Goal: Information Seeking & Learning: Learn about a topic

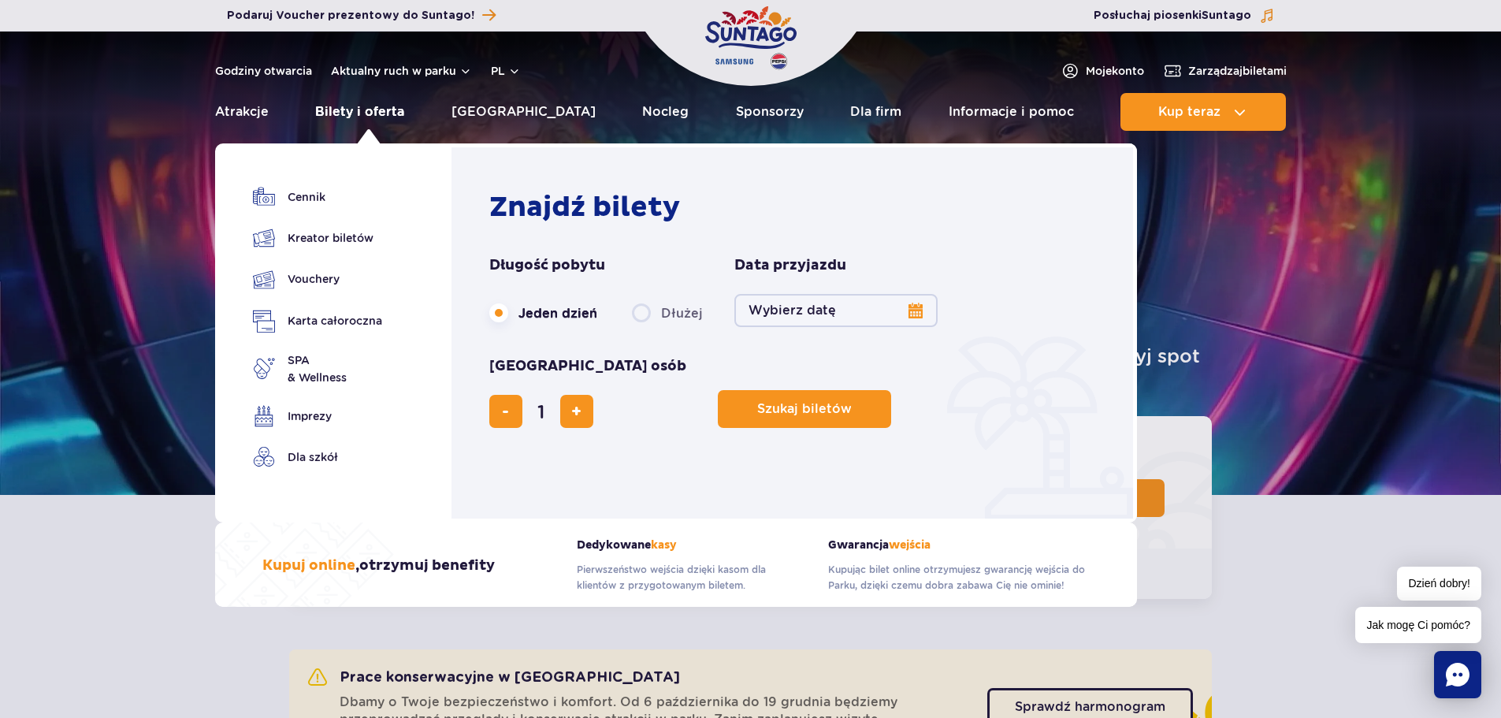
click at [361, 113] on link "Bilety i oferta" at bounding box center [359, 112] width 89 height 38
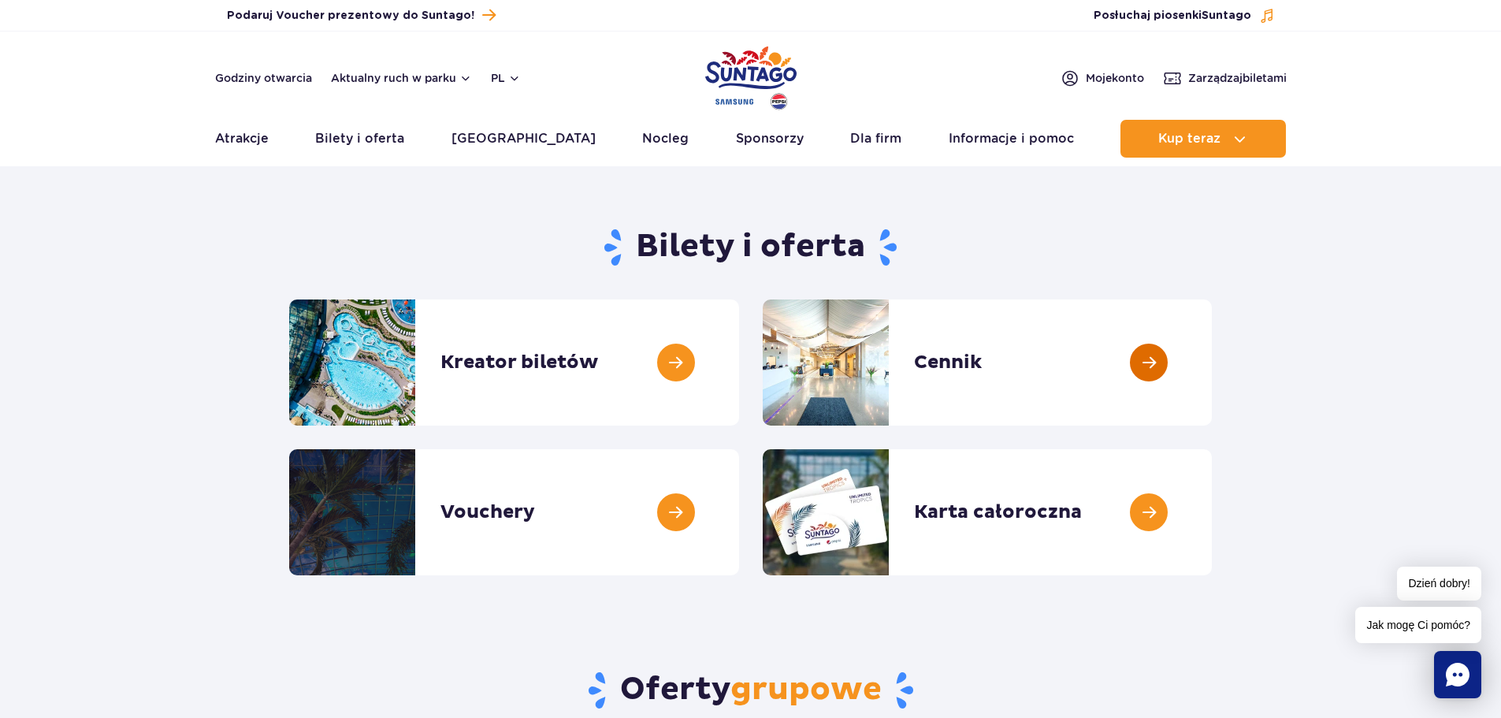
click at [1212, 360] on link at bounding box center [1212, 362] width 0 height 126
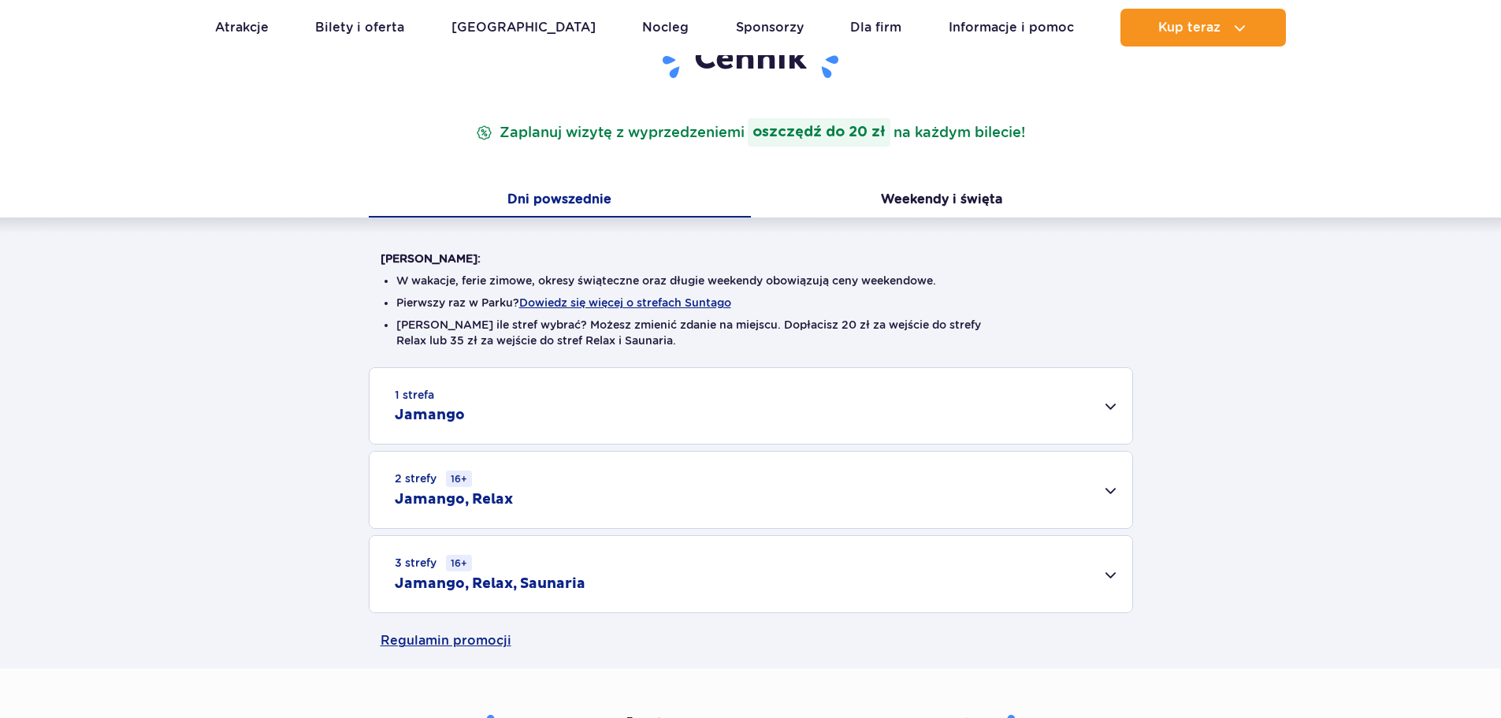
scroll to position [236, 0]
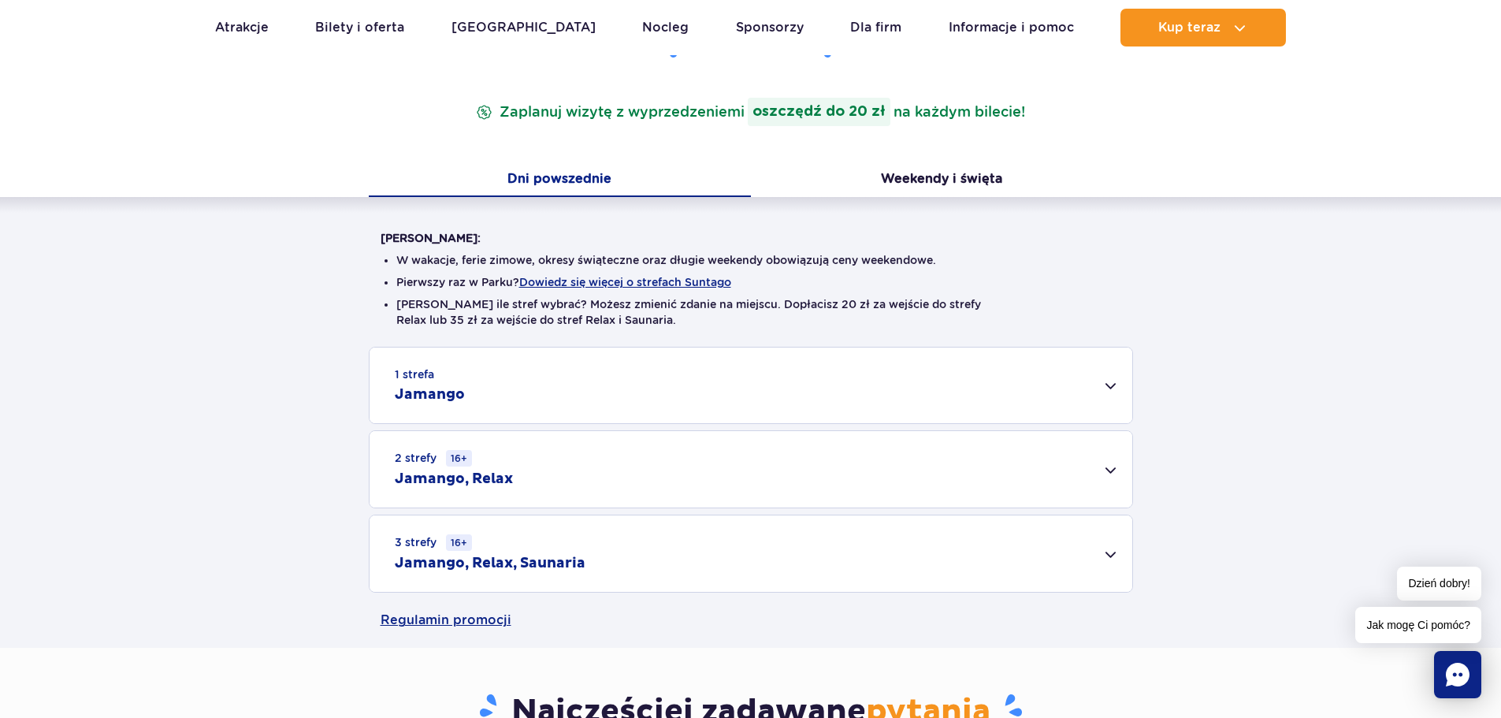
click at [1100, 390] on div "1 strefa Jamango" at bounding box center [750, 385] width 763 height 76
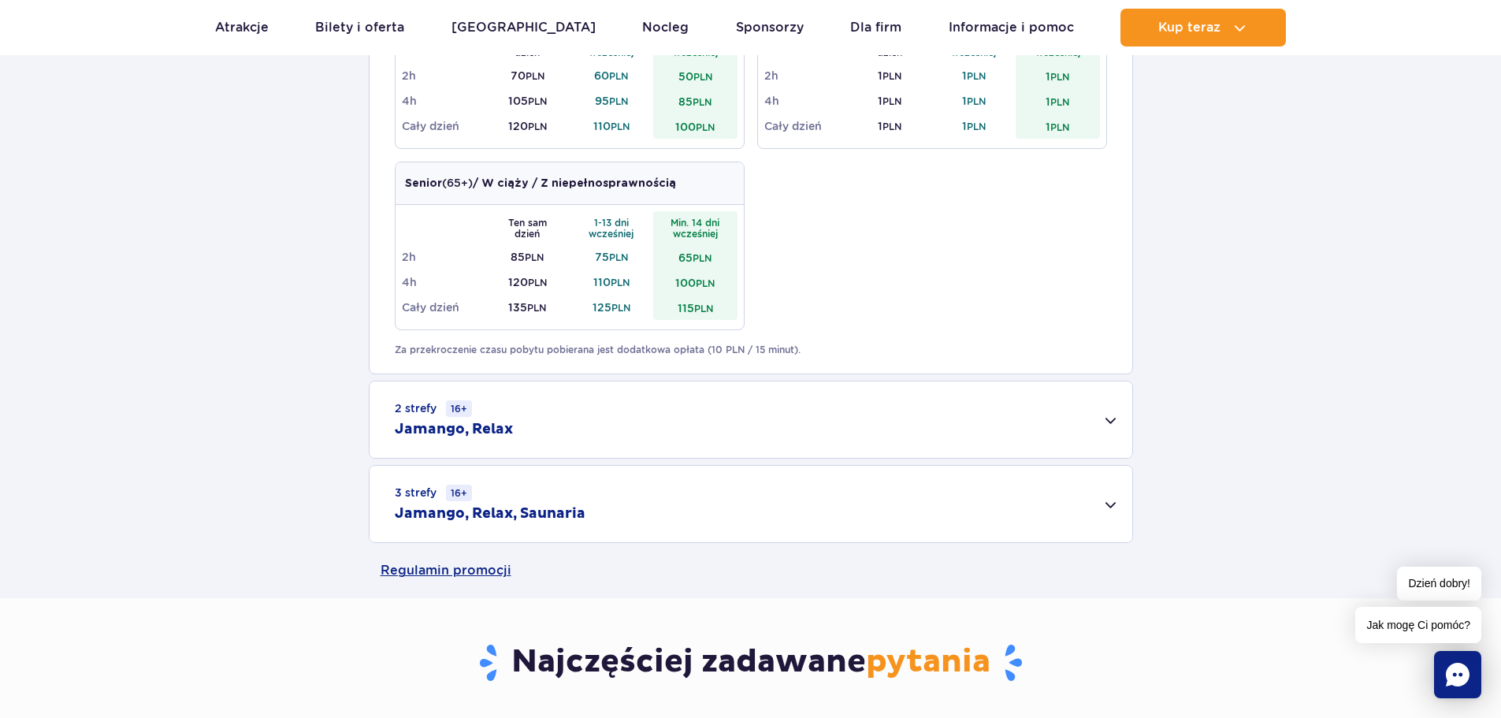
scroll to position [867, 0]
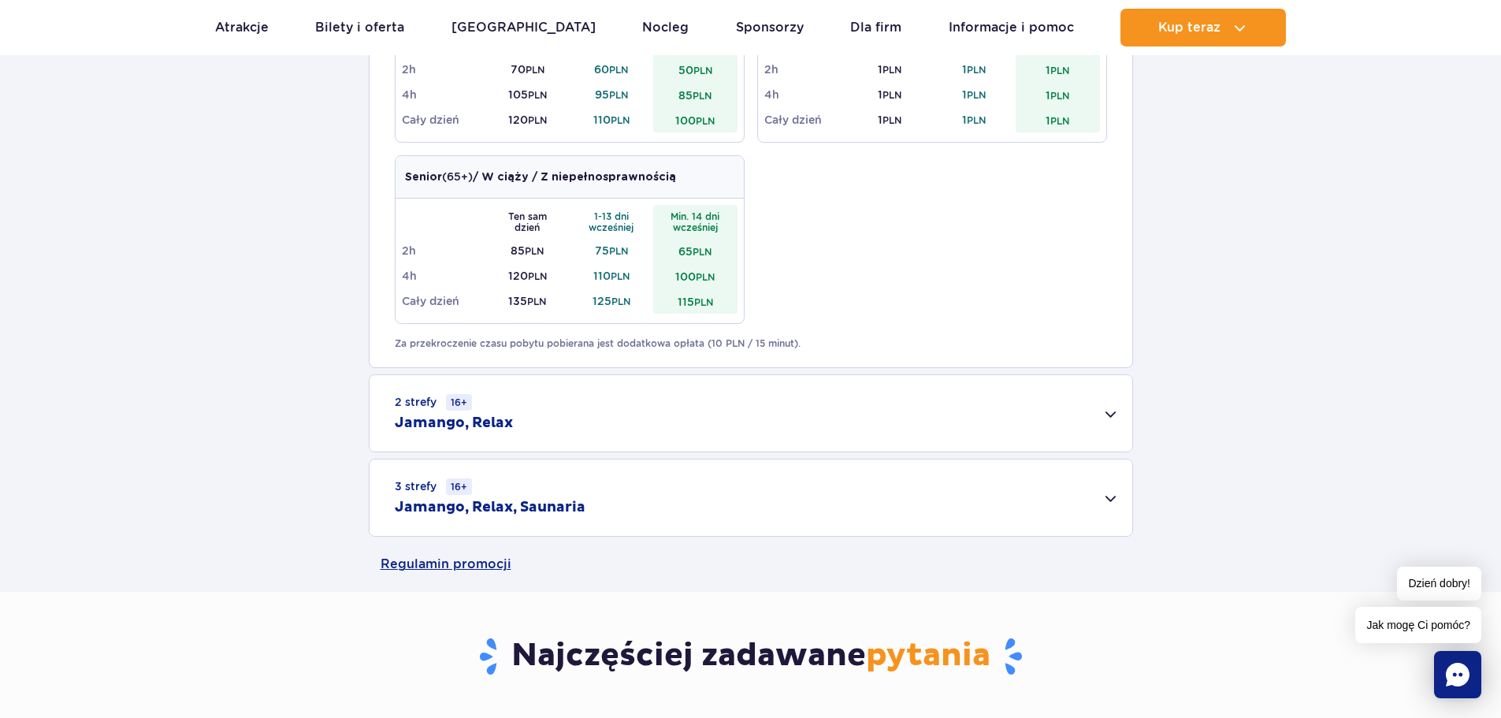
click at [1115, 411] on div "2 strefy 16+ Jamango, Relax" at bounding box center [750, 413] width 763 height 76
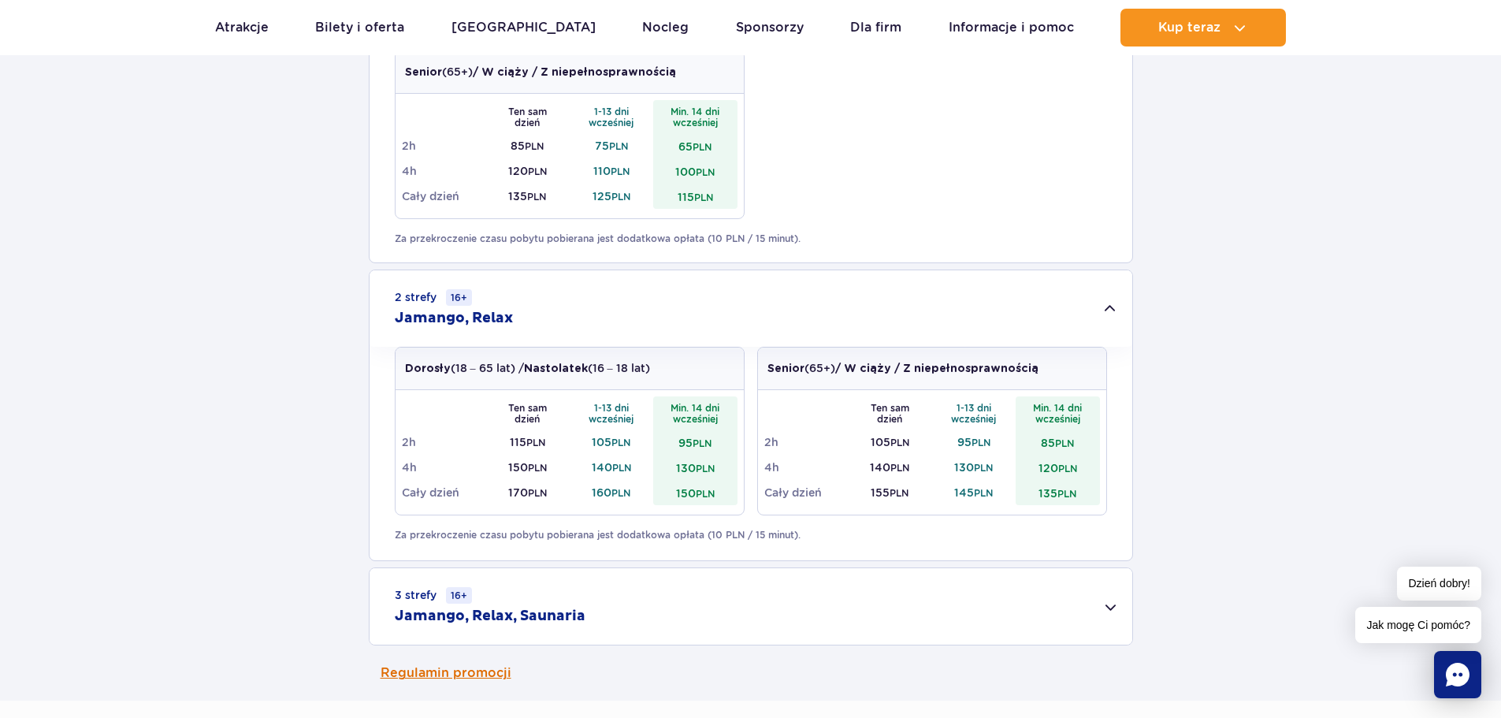
scroll to position [1182, 0]
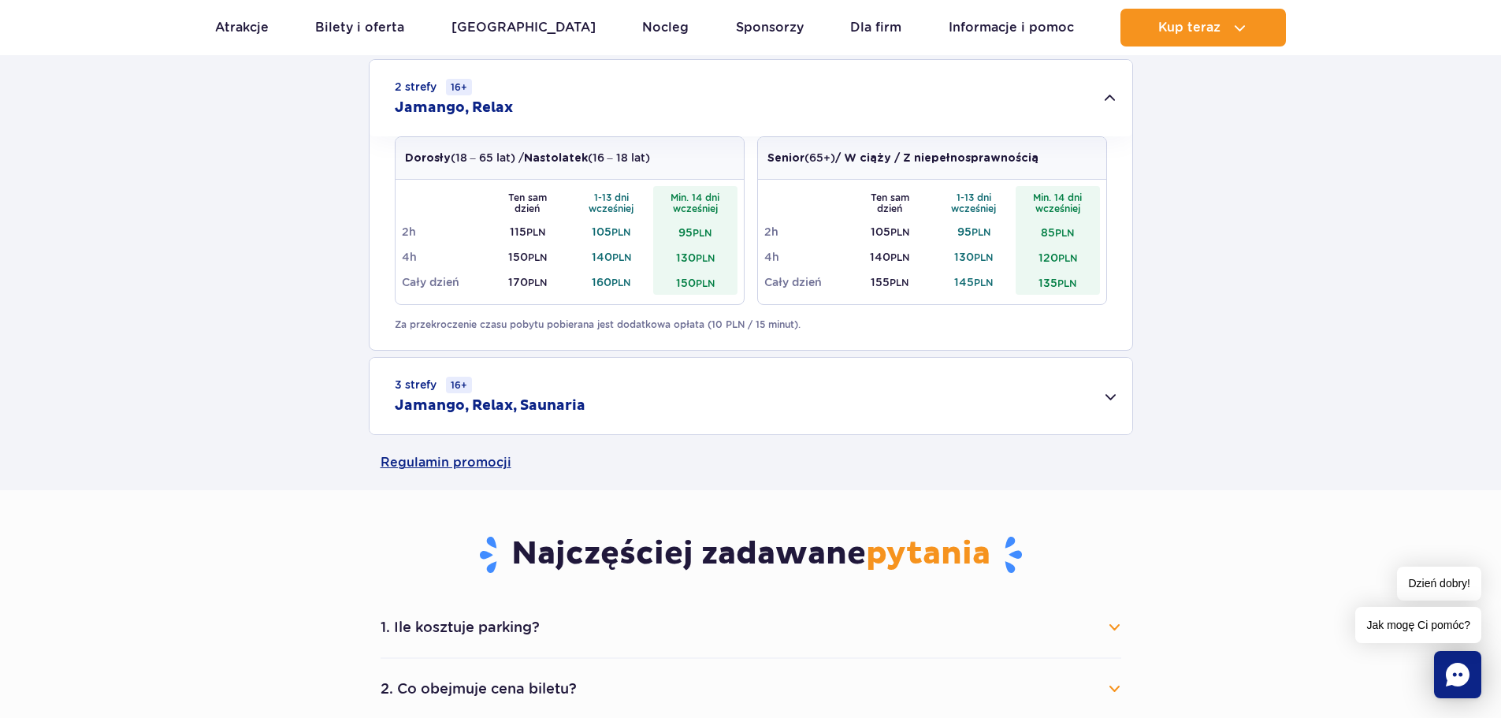
click at [1112, 402] on div "3 strefy 16+ Jamango, Relax, Saunaria" at bounding box center [750, 396] width 763 height 76
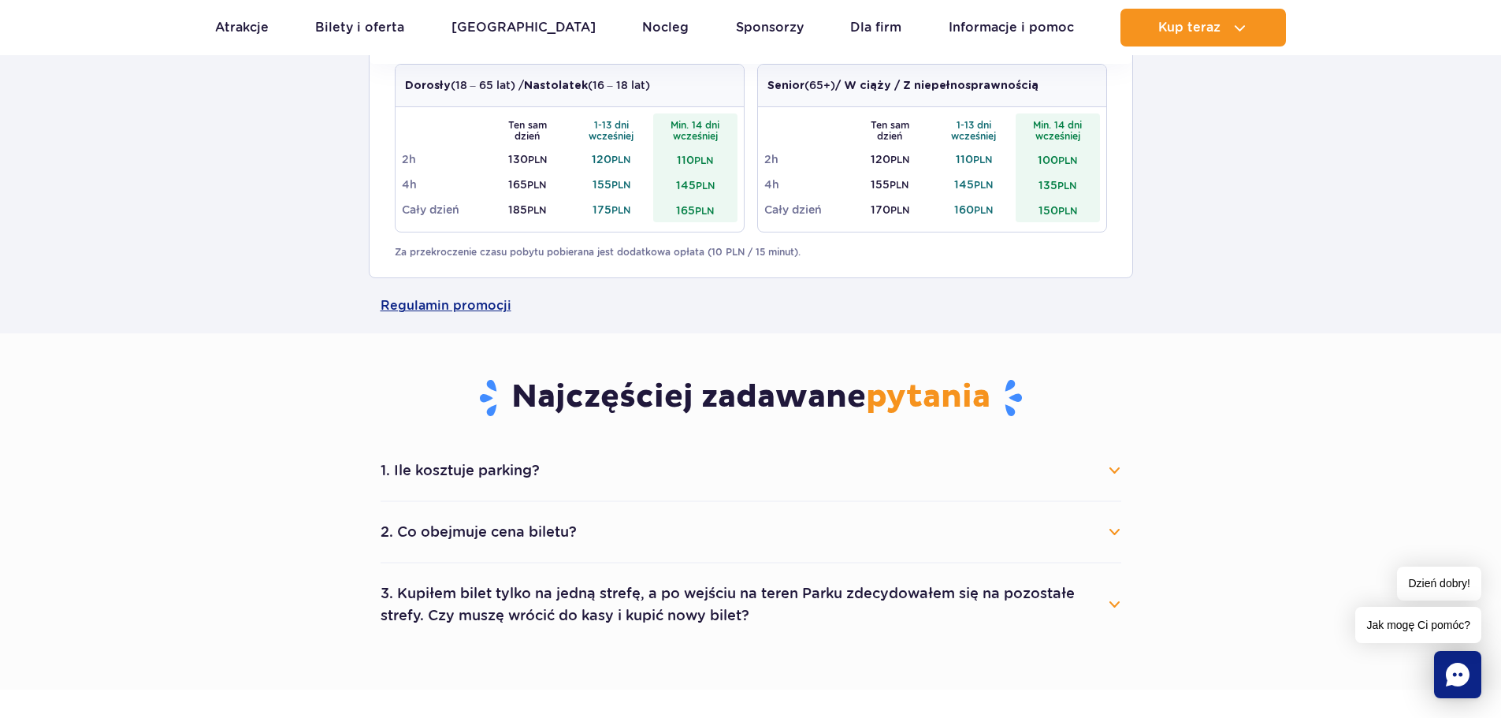
scroll to position [1654, 0]
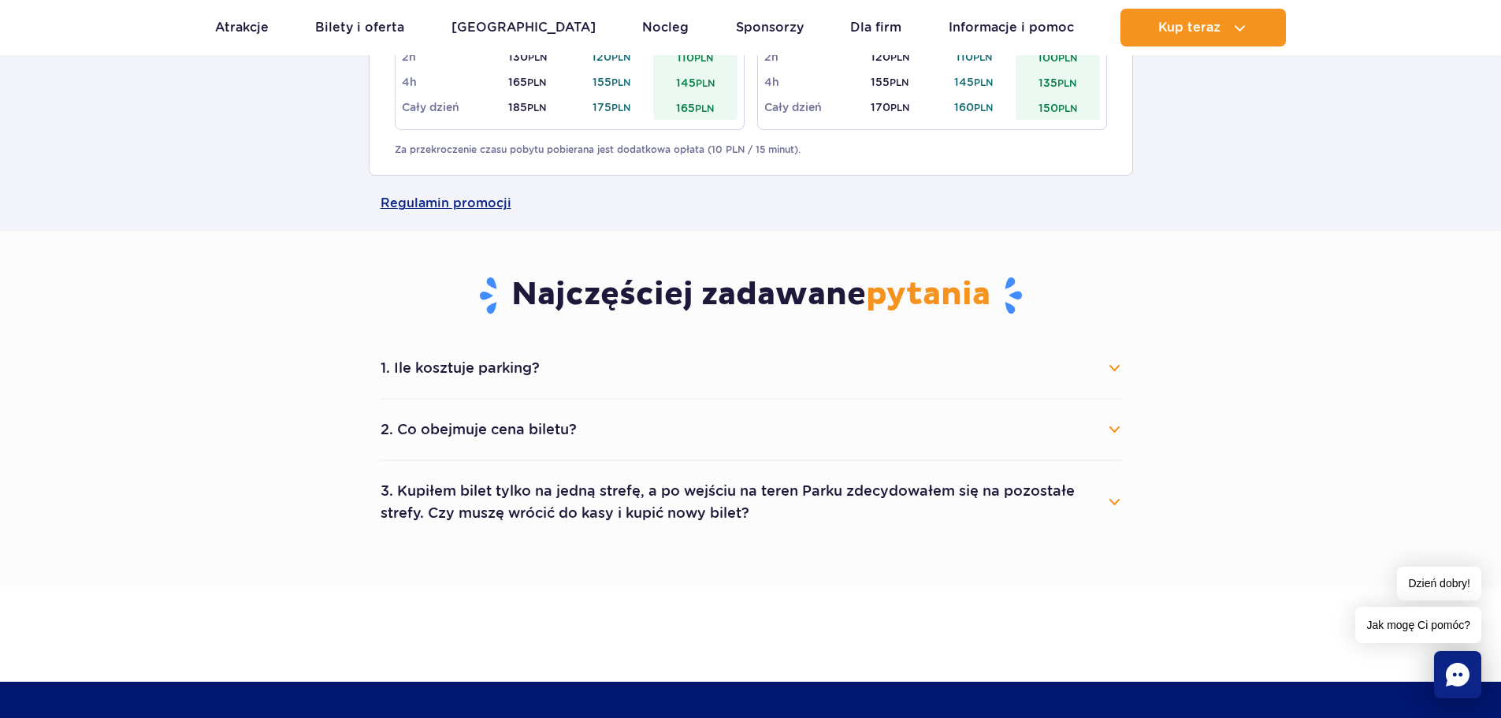
click at [458, 438] on button "2. Co obejmuje cena biletu?" at bounding box center [750, 429] width 740 height 35
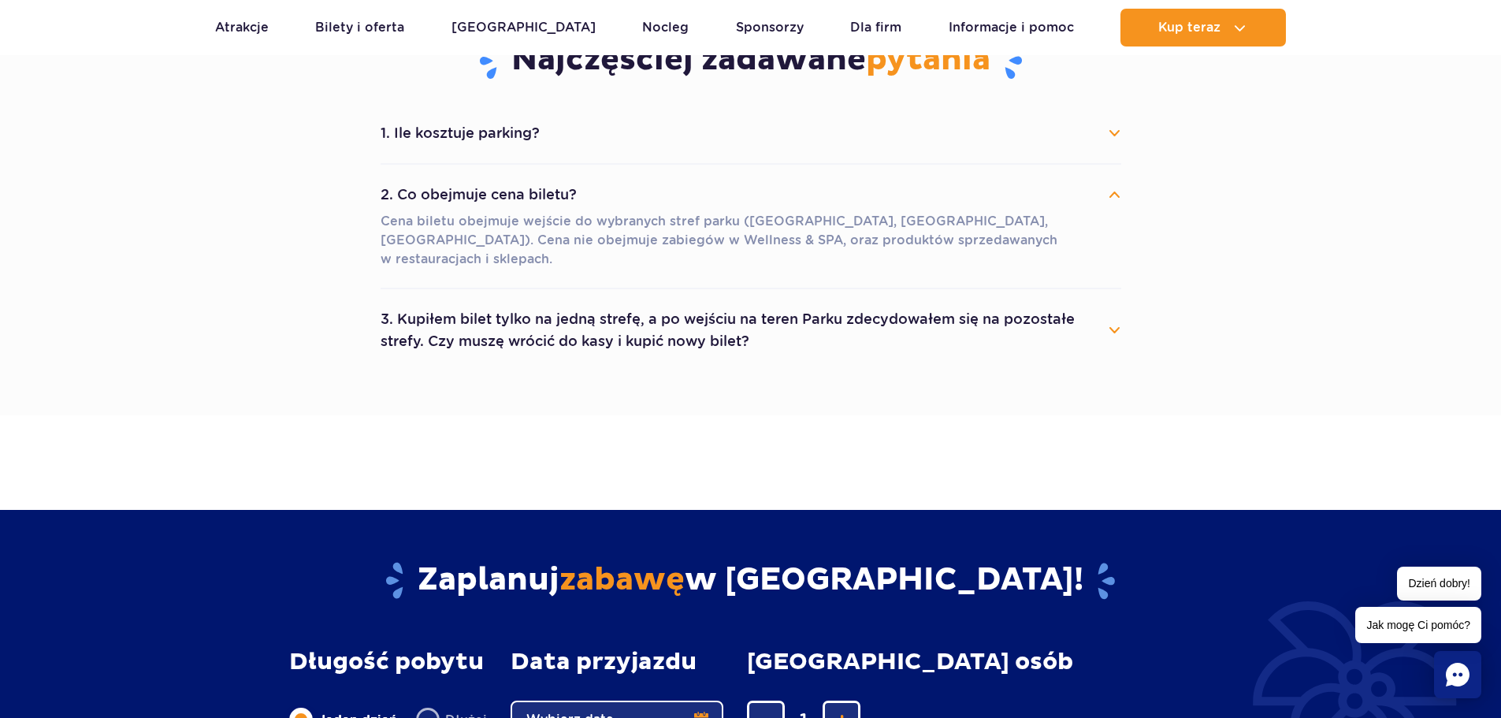
scroll to position [1891, 0]
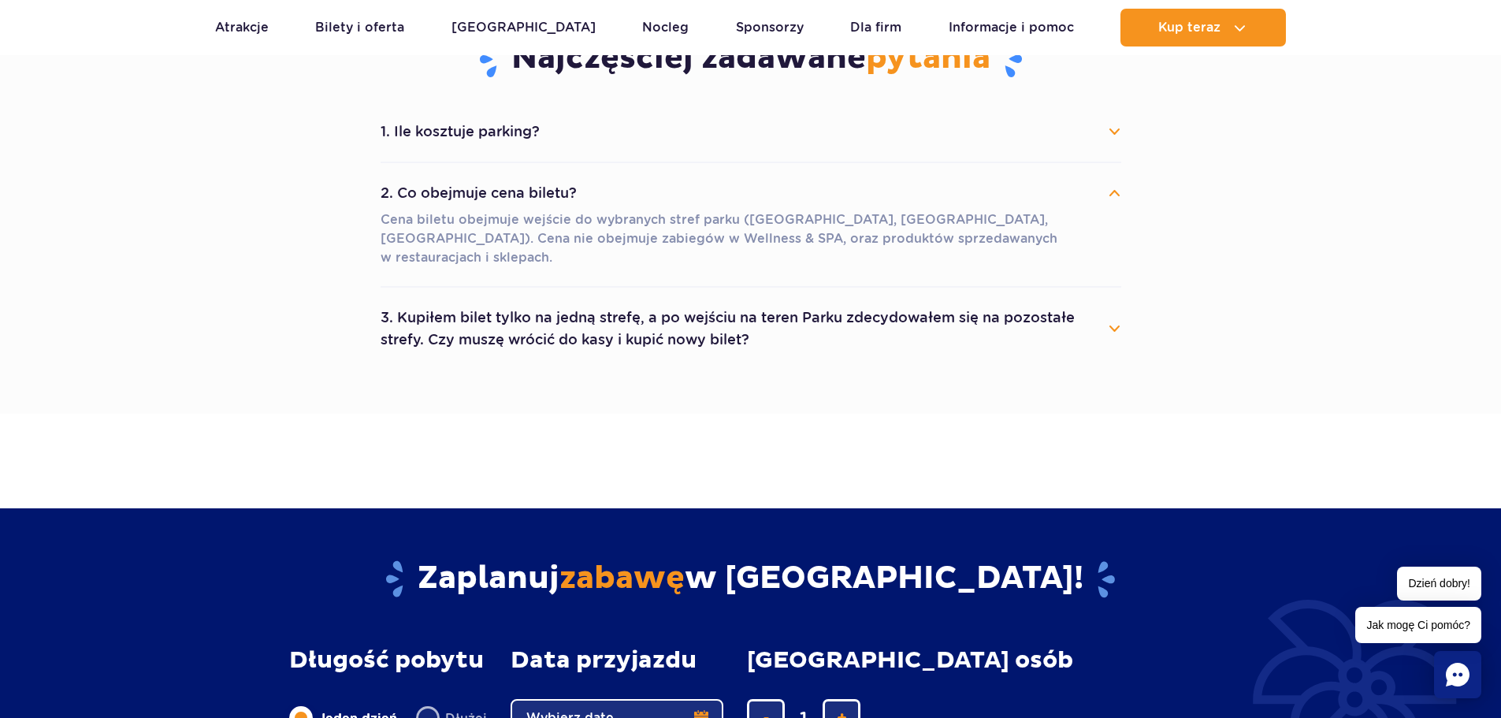
click at [1094, 306] on button "3. Kupiłem bilet tylko na jedną strefę, a po wejściu na teren Parku zdecydowałe…" at bounding box center [750, 328] width 740 height 57
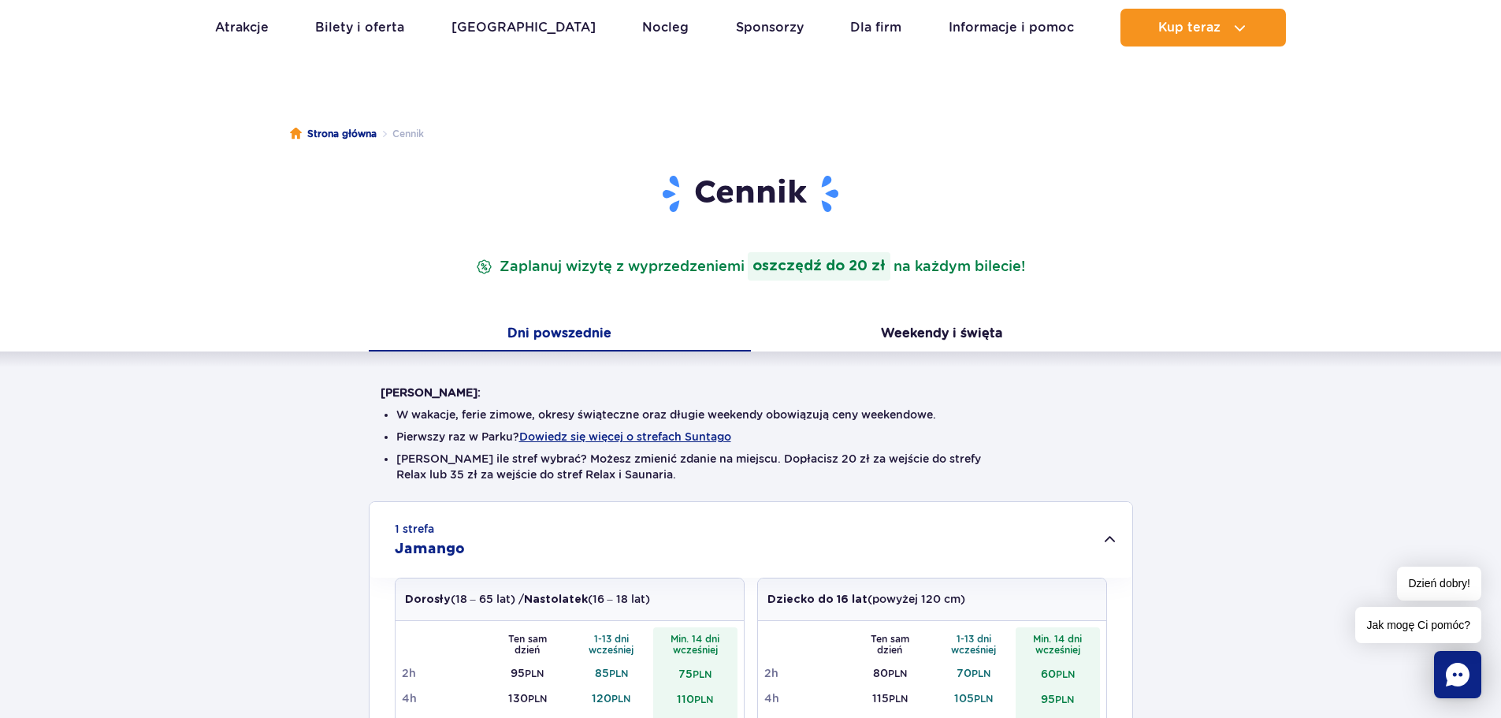
scroll to position [79, 0]
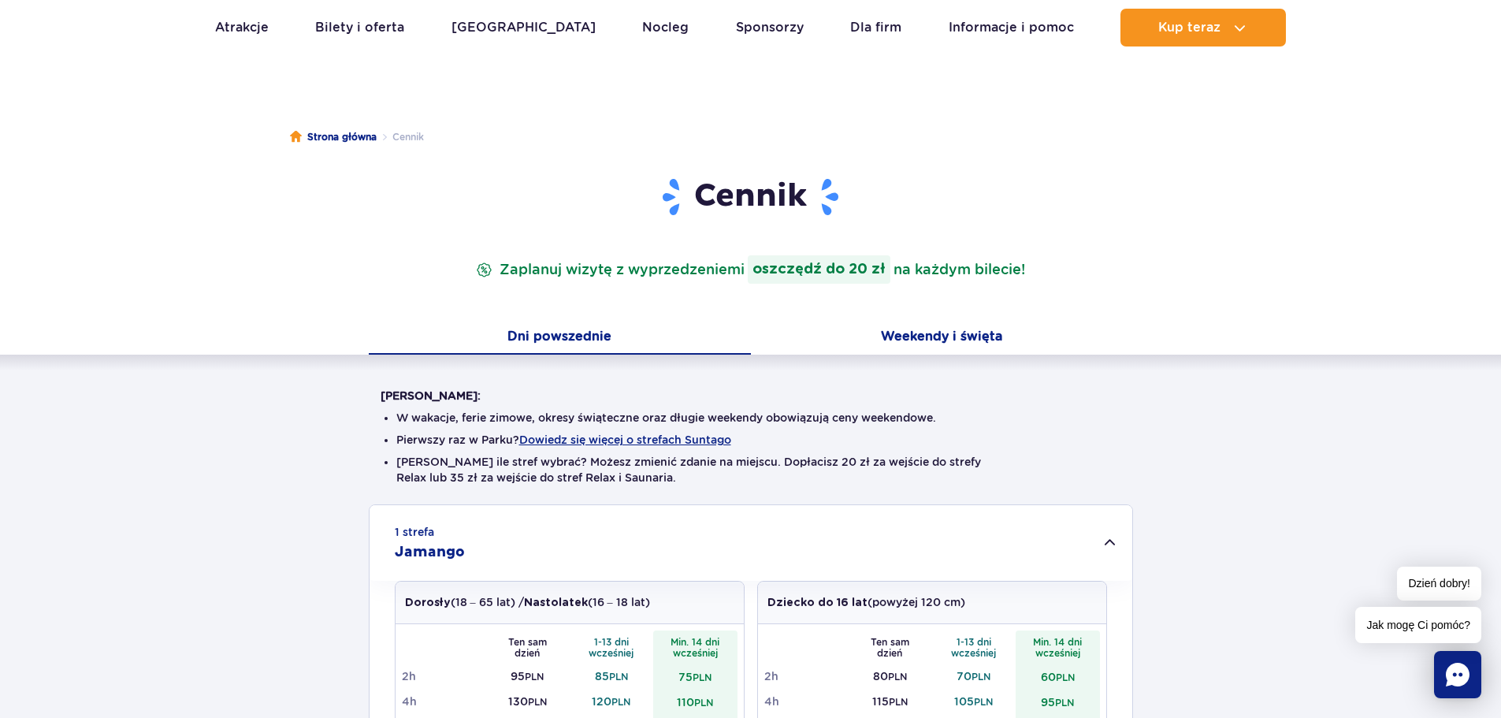
click at [910, 333] on button "Weekendy i święta" at bounding box center [942, 337] width 382 height 33
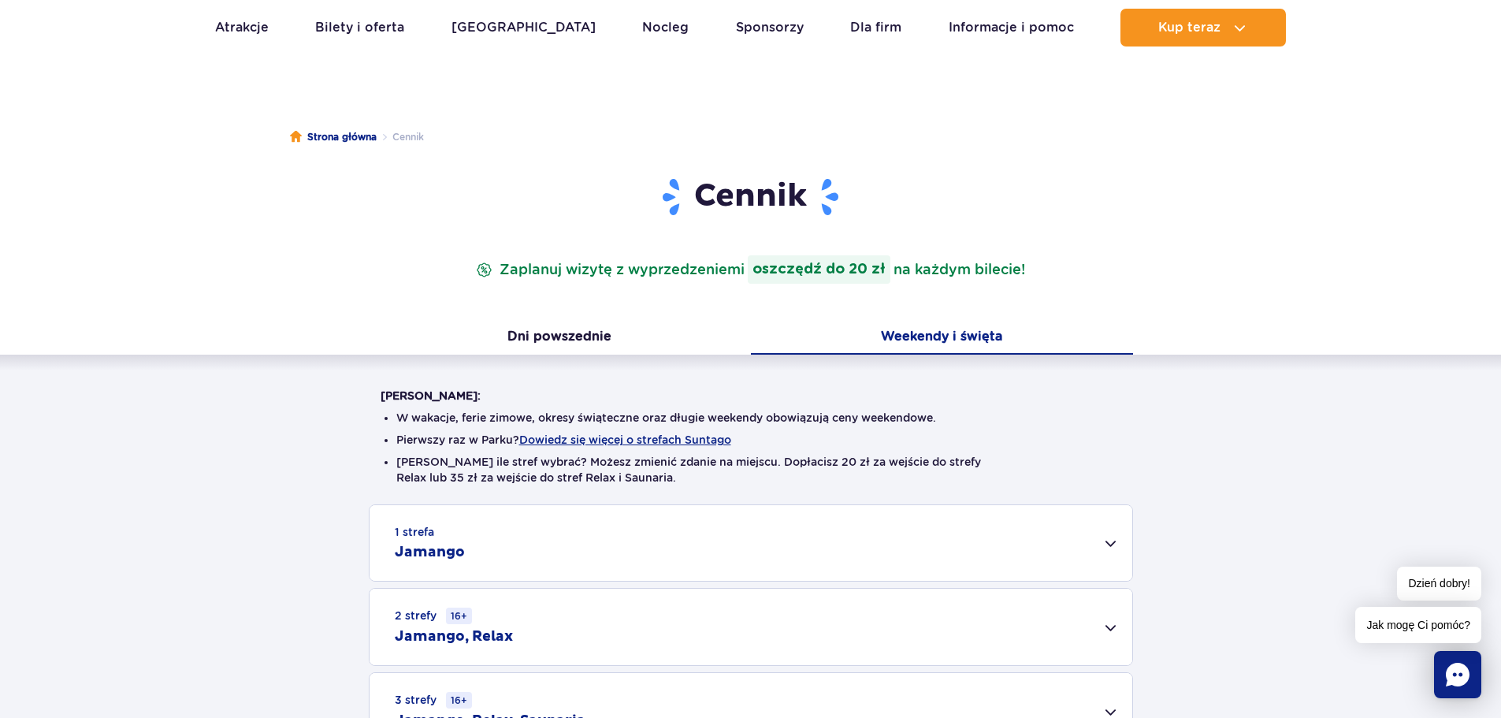
click at [1098, 551] on div "1 strefa Jamango" at bounding box center [750, 543] width 763 height 76
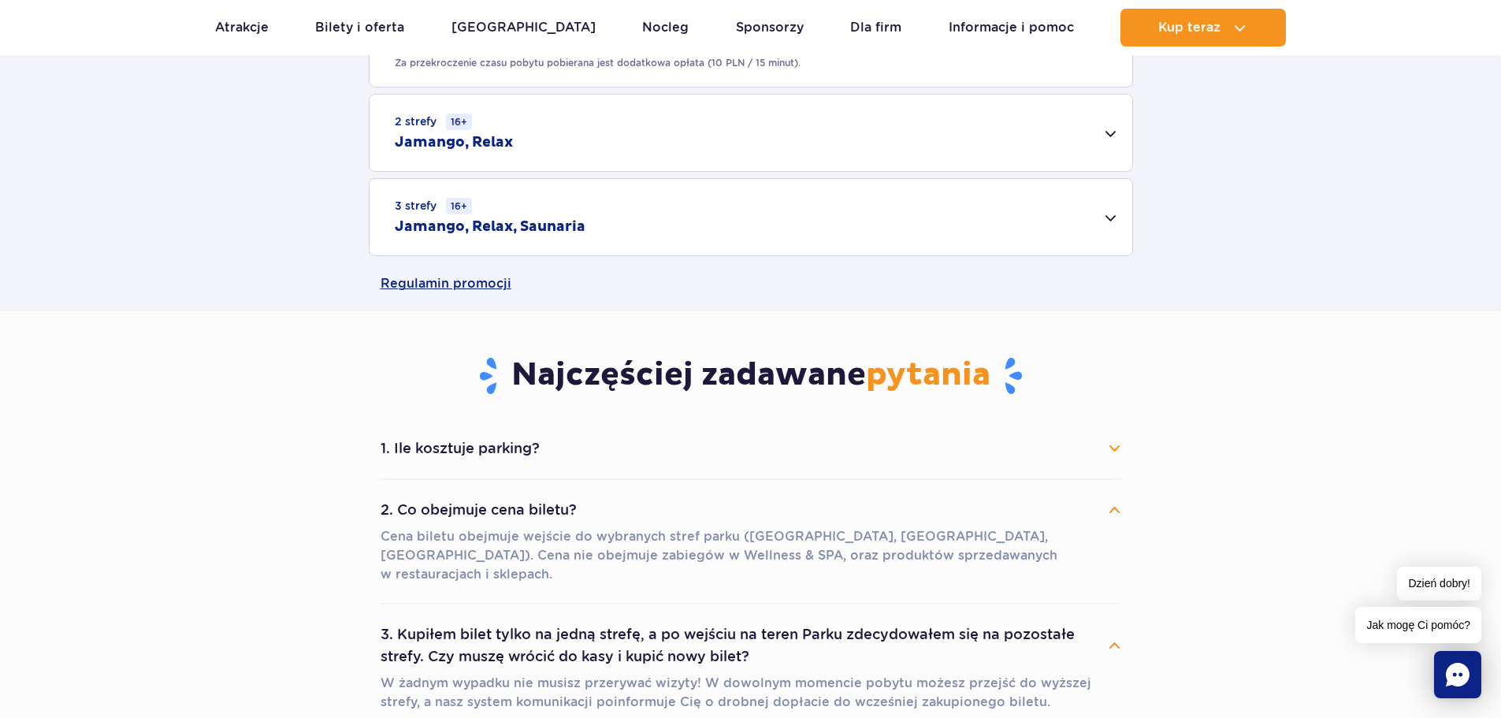
scroll to position [1182, 0]
